Goal: Go to known website: Access a specific website the user already knows

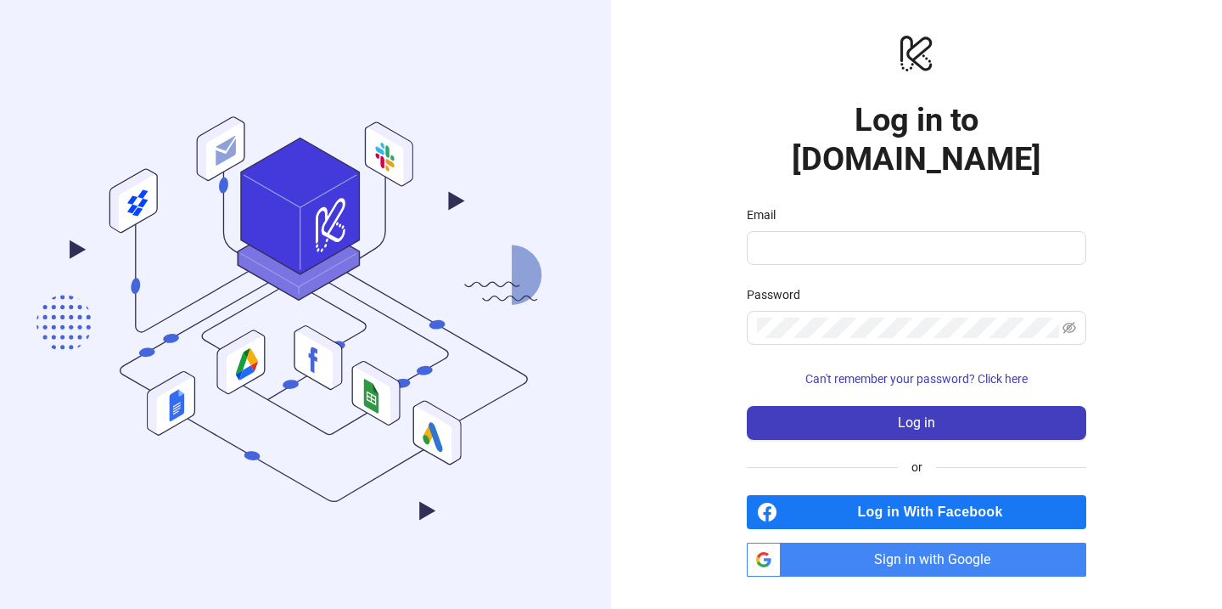
click at [874, 542] on span "Sign in with Google" at bounding box center [937, 559] width 299 height 34
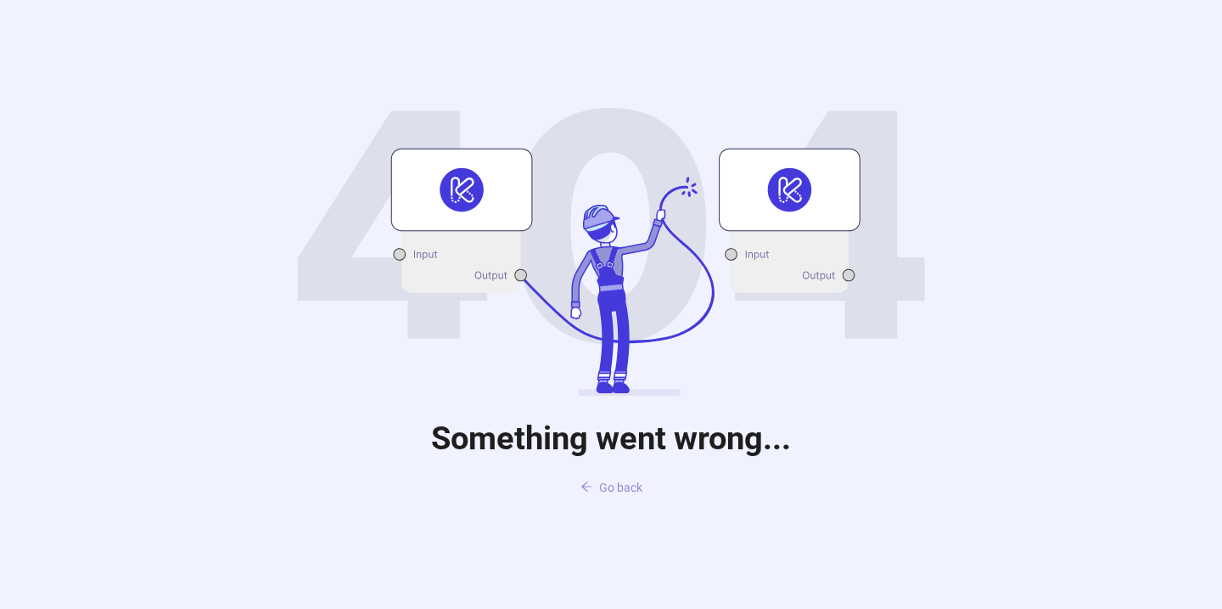
click at [598, 493] on button "Go back" at bounding box center [611, 487] width 89 height 27
